Goal: Task Accomplishment & Management: Manage account settings

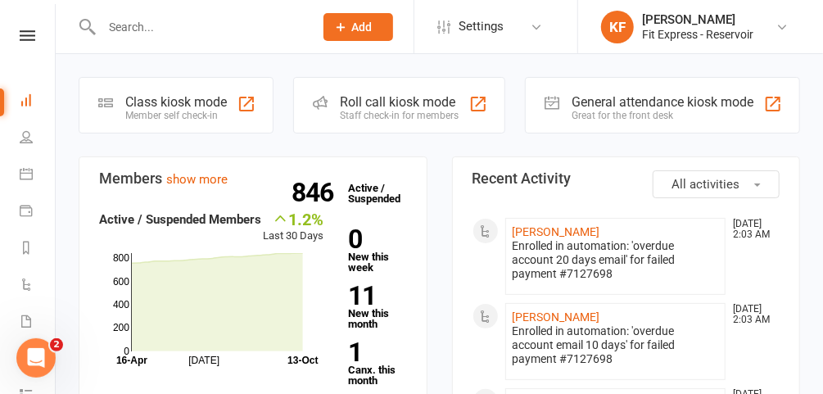
click at [774, 27] on link "KF Karl Faraj Fit Express - Reservoir" at bounding box center [699, 27] width 196 height 33
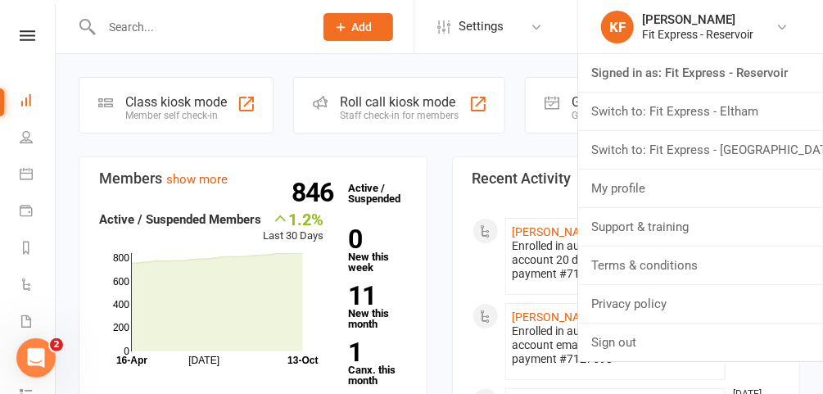
click at [730, 113] on link "Switch to: Fit Express - Eltham" at bounding box center [700, 111] width 245 height 38
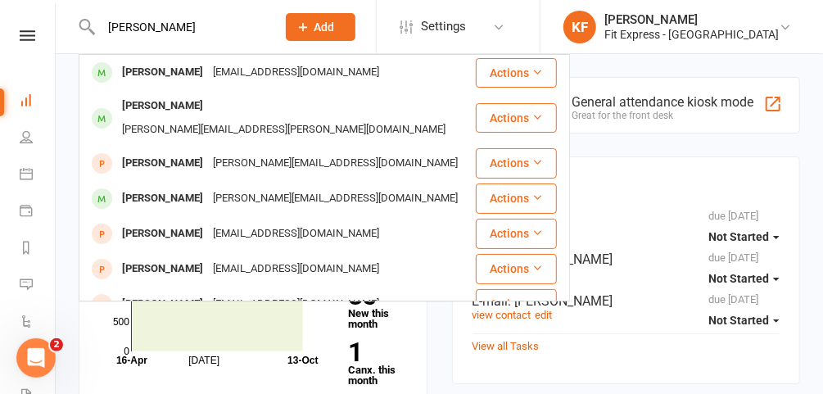
type input "[PERSON_NAME]"
click at [208, 187] on div "[PERSON_NAME][EMAIL_ADDRESS][DOMAIN_NAME]" at bounding box center [335, 199] width 255 height 24
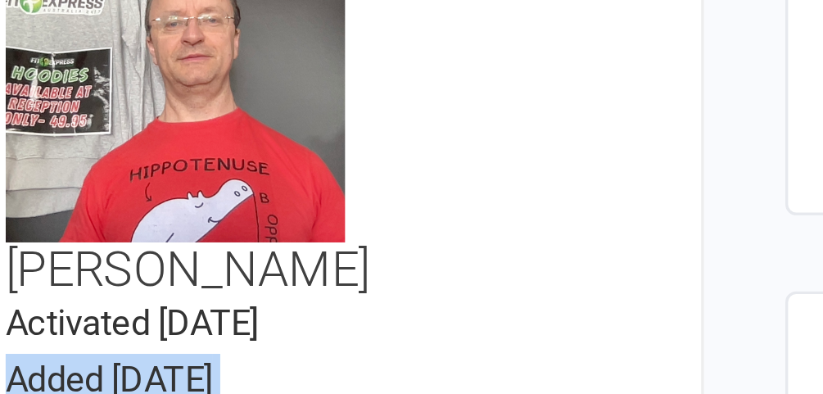
drag, startPoint x: 238, startPoint y: 162, endPoint x: 237, endPoint y: 183, distance: 21.3
click at [237, 183] on div "upload photo change photo [PERSON_NAME] Activated [DATE] Added [DATE] Active me…" at bounding box center [191, 190] width 224 height 226
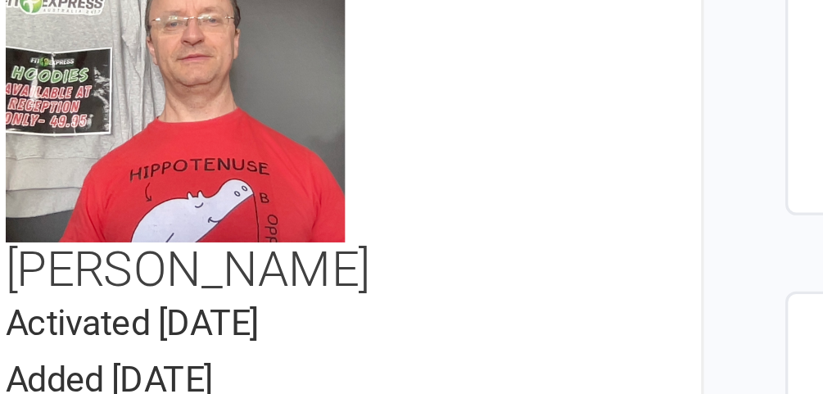
click at [155, 228] on time "Added [DATE]" at bounding box center [123, 234] width 62 height 12
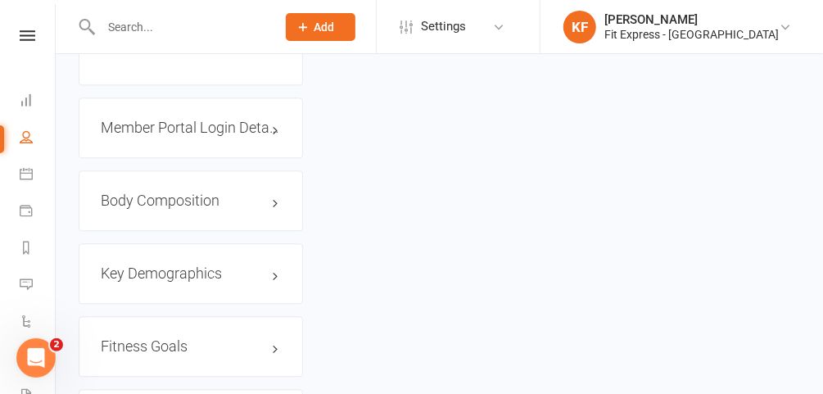
scroll to position [1465, 0]
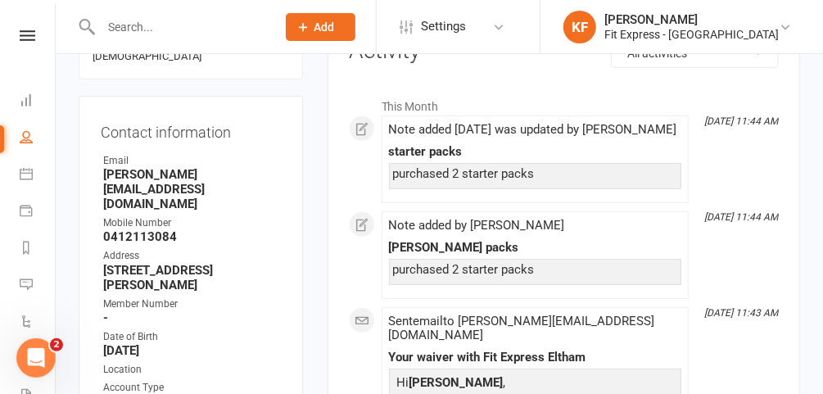
scroll to position [0, 0]
